Goal: Task Accomplishment & Management: Manage account settings

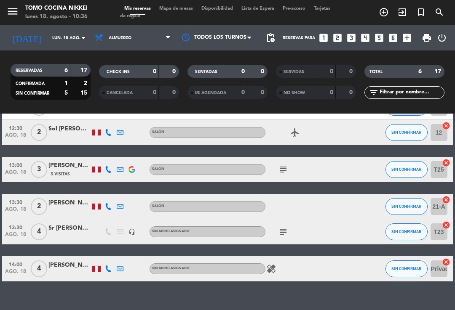
scroll to position [57, 0]
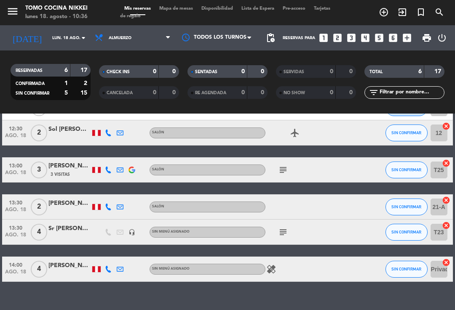
click at [111, 207] on icon at bounding box center [108, 207] width 7 height 7
click at [105, 168] on icon at bounding box center [108, 170] width 7 height 7
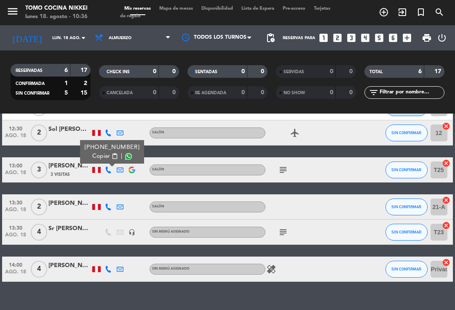
click at [402, 162] on button "SIN CONFIRMAR" at bounding box center [406, 170] width 42 height 17
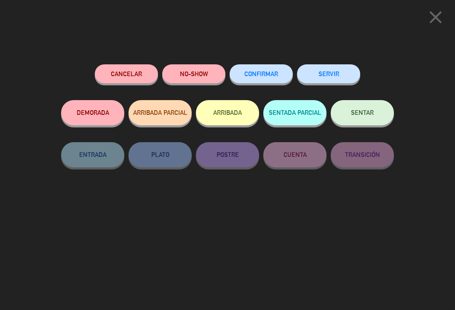
click at [268, 77] on button "CONFIRMAR" at bounding box center [260, 73] width 63 height 19
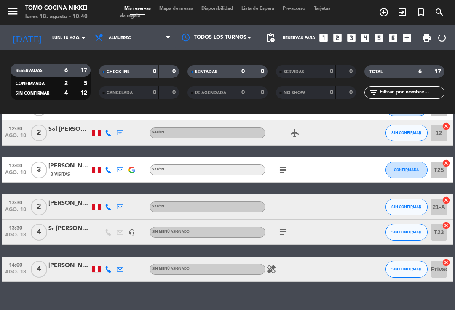
click at [108, 208] on icon at bounding box center [108, 207] width 7 height 7
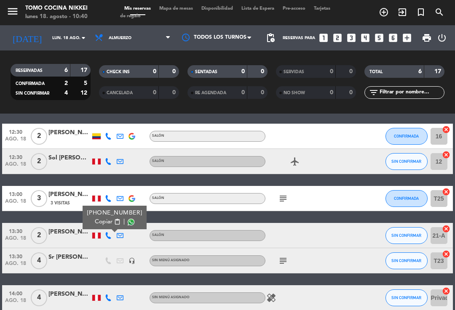
scroll to position [26, 0]
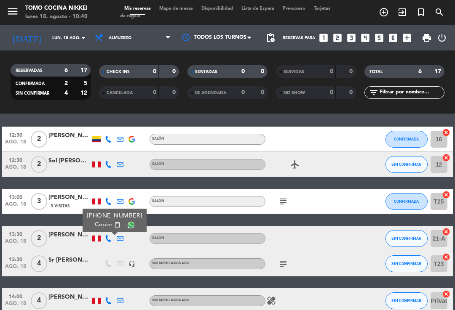
click at [109, 165] on icon at bounding box center [108, 164] width 7 height 7
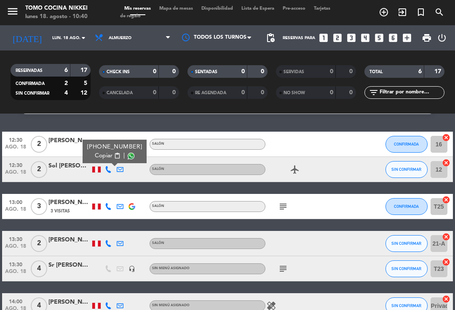
scroll to position [21, 0]
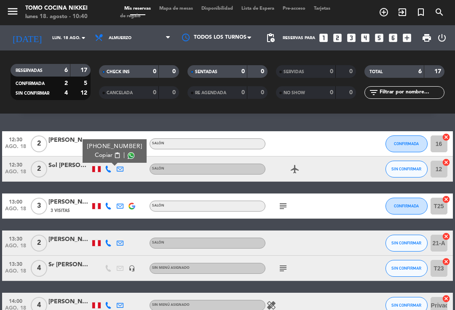
click at [415, 165] on button "SIN CONFIRMAR" at bounding box center [406, 169] width 42 height 17
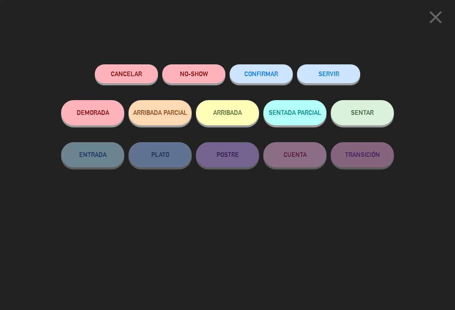
click at [258, 82] on button "CONFIRMAR" at bounding box center [260, 73] width 63 height 19
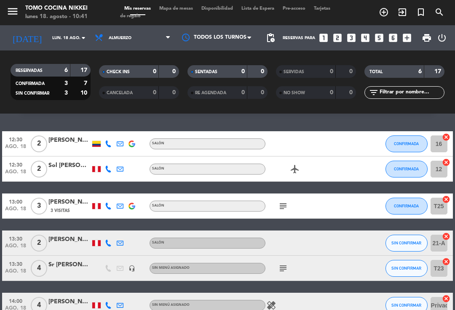
click at [176, 18] on div "Mis reservas Mapa de mesas Disponibilidad Lista de Espera Pre-acceso Tarjetas d…" at bounding box center [227, 12] width 215 height 15
click at [189, 6] on span "Mapa de mesas" at bounding box center [176, 8] width 42 height 5
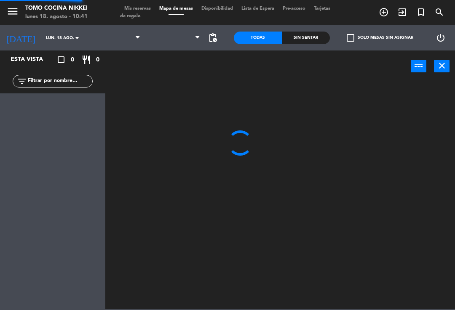
click at [173, 11] on span "Mapa de mesas" at bounding box center [176, 8] width 42 height 5
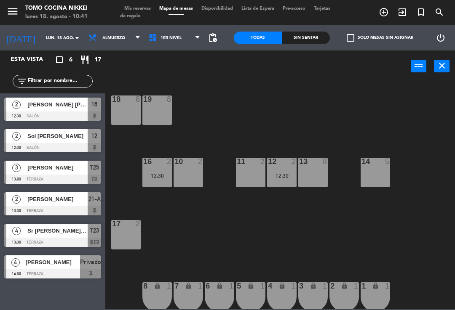
click at [38, 147] on div at bounding box center [52, 147] width 97 height 9
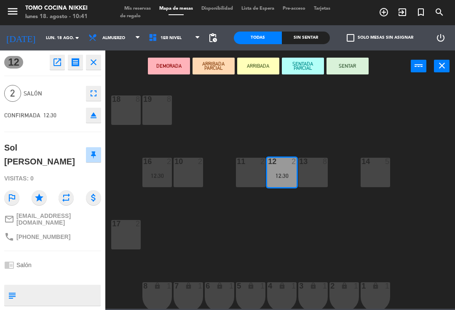
click at [51, 287] on textarea at bounding box center [59, 296] width 80 height 18
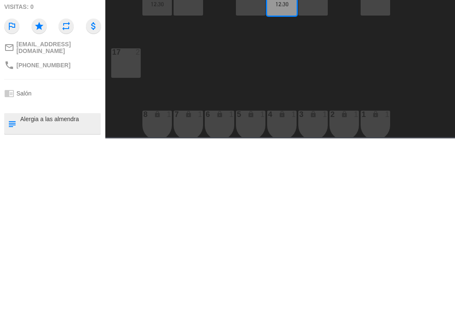
type textarea "Alergia a las almendras"
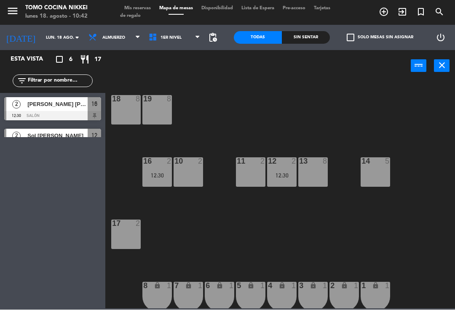
click at [141, 8] on span "Mis reservas" at bounding box center [137, 8] width 35 height 5
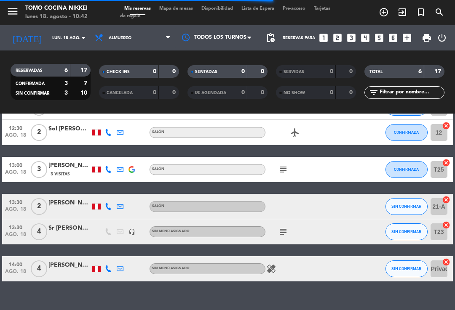
scroll to position [57, 0]
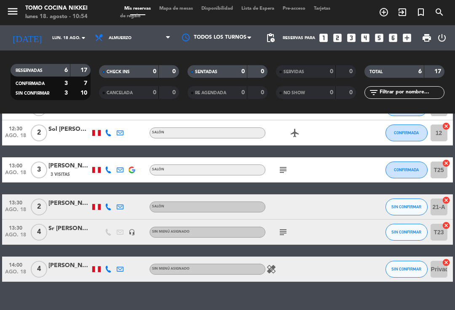
click at [150, 29] on span "Almuerzo" at bounding box center [133, 38] width 84 height 19
click at [67, 32] on input "lun. 18 ago." at bounding box center [77, 38] width 58 height 13
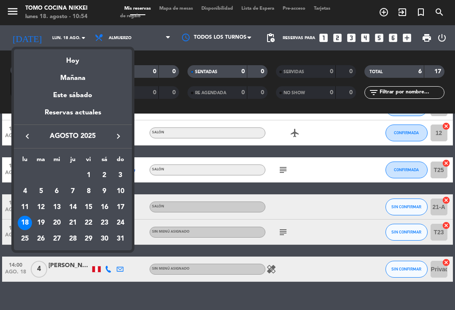
click at [138, 38] on div at bounding box center [227, 155] width 455 height 310
click at [140, 41] on span "Almuerzo" at bounding box center [133, 38] width 84 height 19
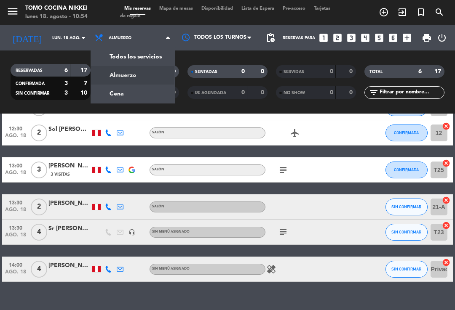
click at [143, 91] on div "menu Tomo Cocina Nikkei lunes 18. agosto - 10:54 Mis reservas Mapa de mesas Dis…" at bounding box center [227, 57] width 455 height 114
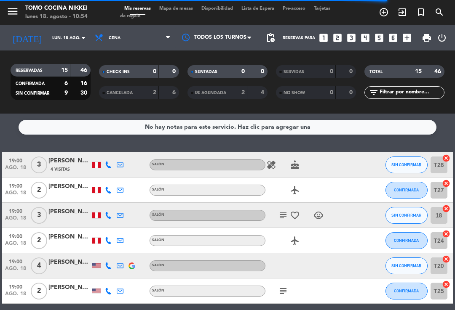
scroll to position [0, 0]
click at [48, 45] on input "lun. 18 ago." at bounding box center [77, 38] width 58 height 13
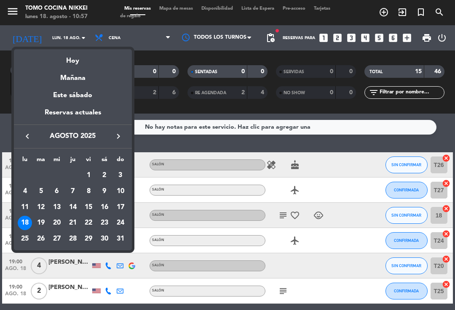
click at [77, 63] on div "Hoy" at bounding box center [73, 57] width 118 height 17
